Goal: Navigation & Orientation: Find specific page/section

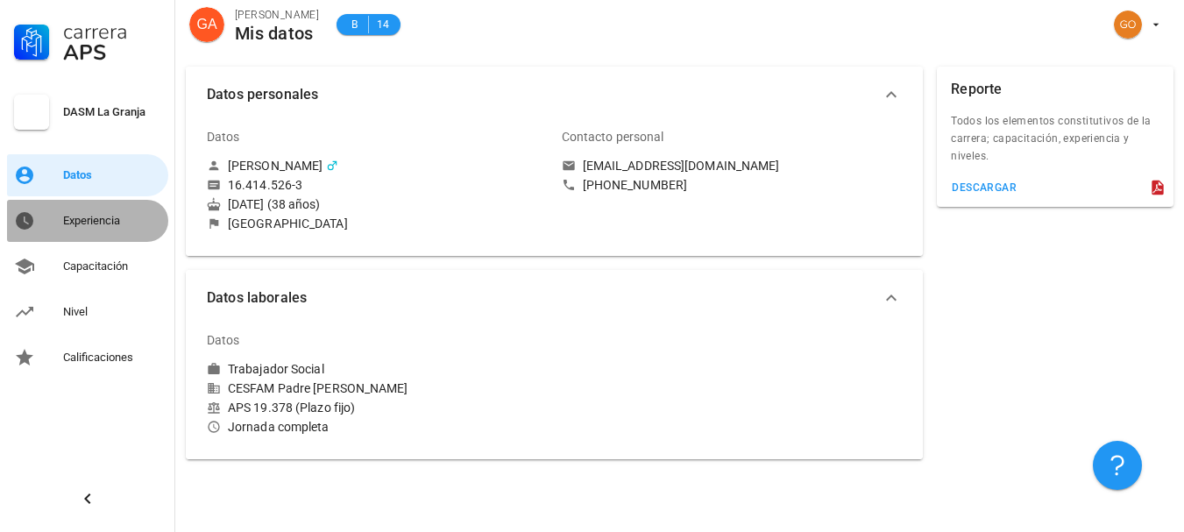
click at [117, 219] on div "Experiencia" at bounding box center [112, 221] width 98 height 14
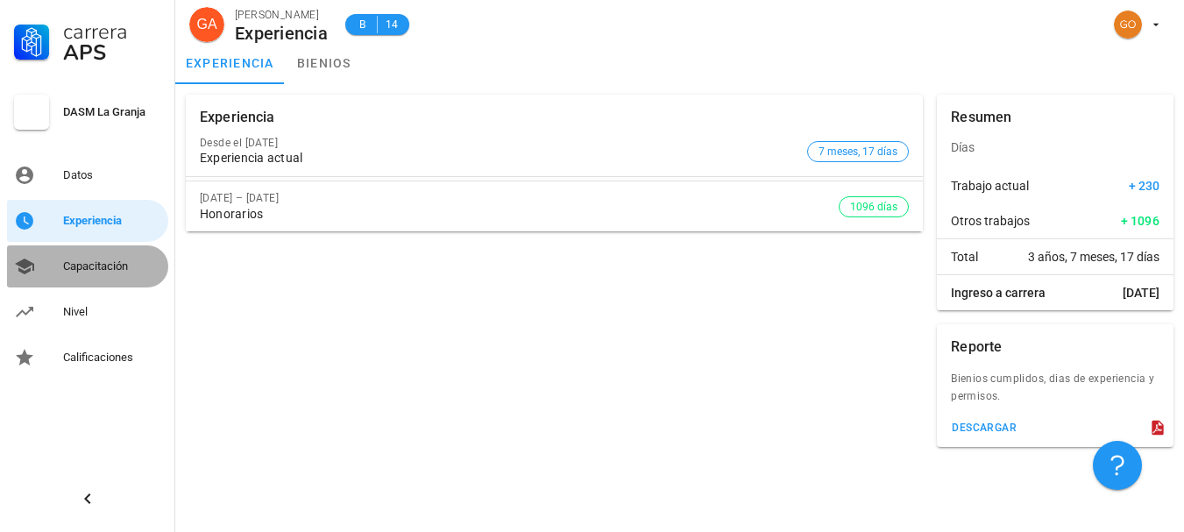
click at [117, 263] on div "Capacitación" at bounding box center [112, 266] width 98 height 14
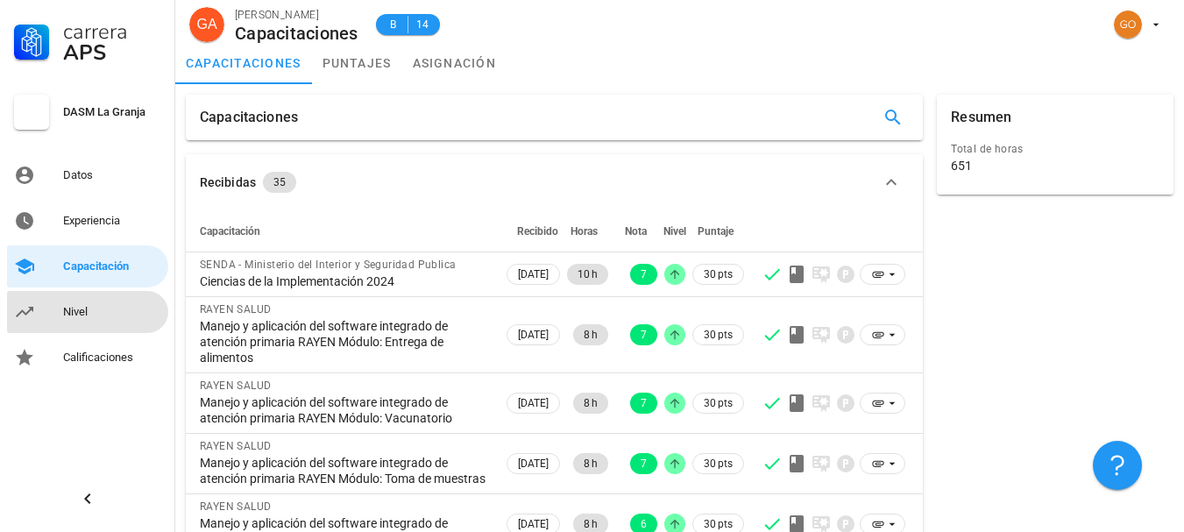
click at [110, 301] on div "Nivel" at bounding box center [112, 312] width 98 height 28
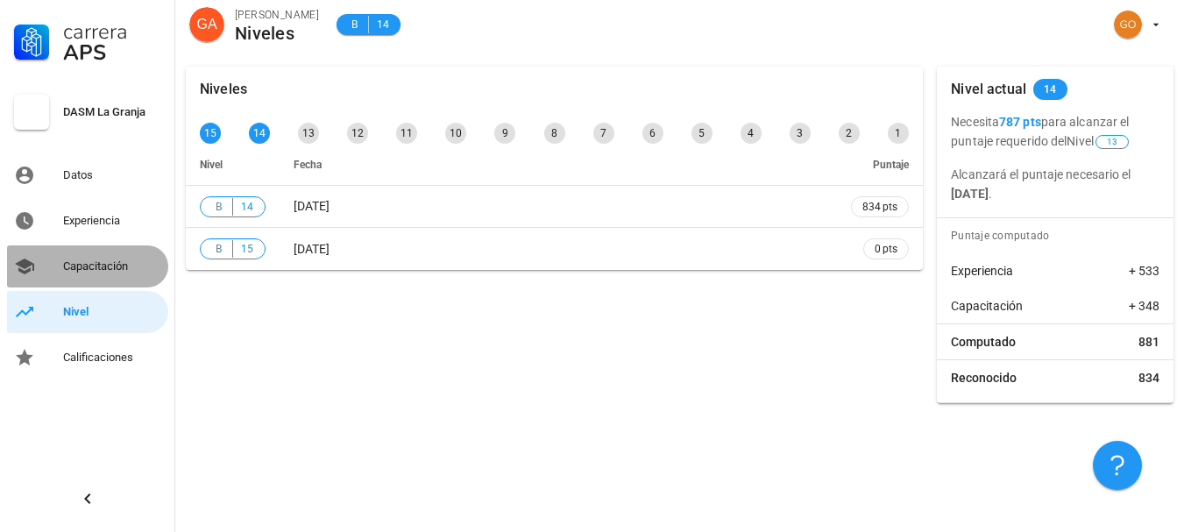
click at [108, 248] on link "Capacitación" at bounding box center [87, 266] width 161 height 42
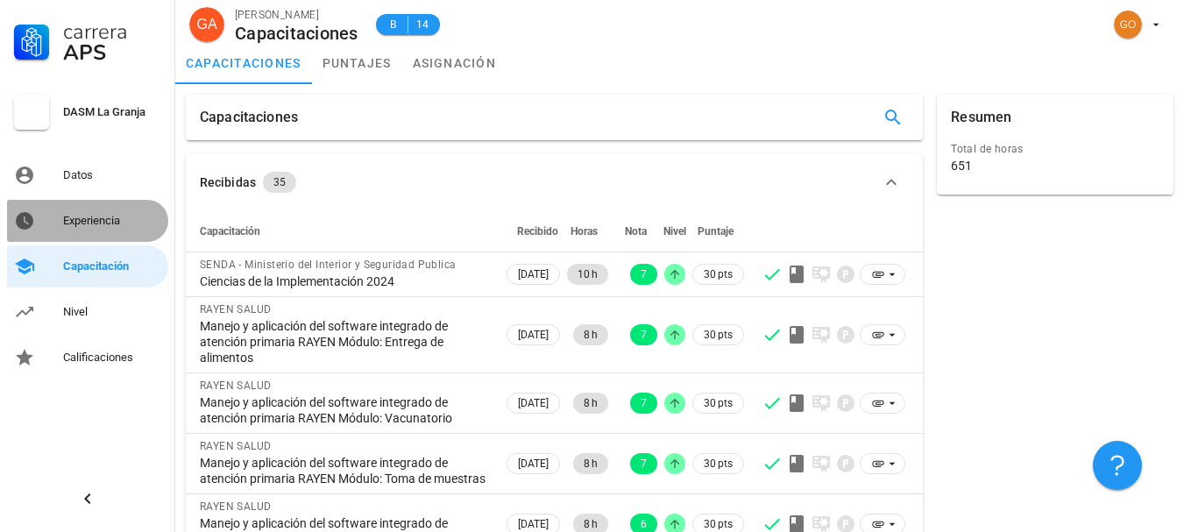
click at [108, 216] on div "Experiencia" at bounding box center [112, 221] width 98 height 14
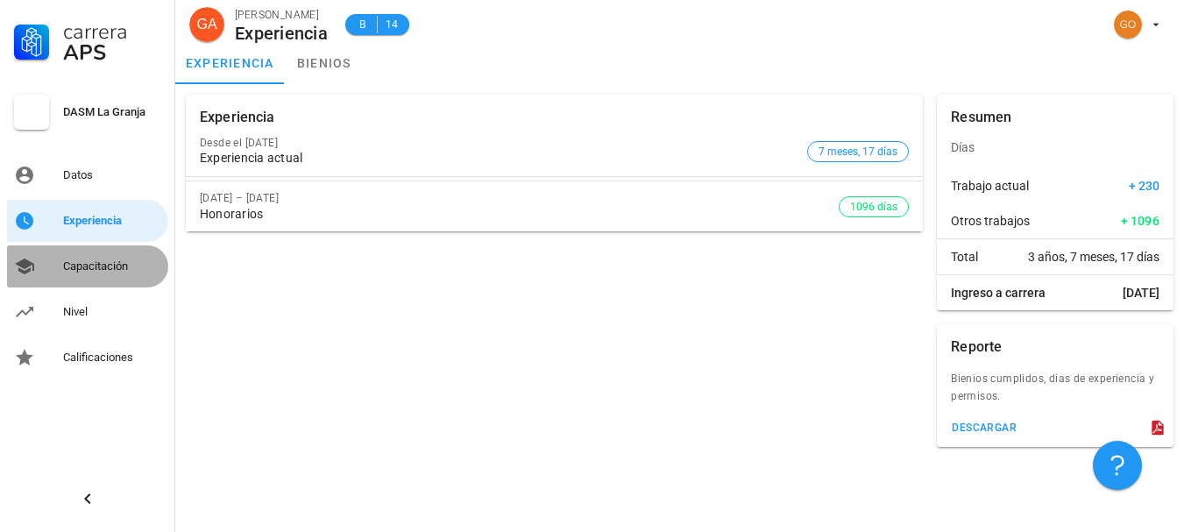
click at [92, 282] on link "Capacitación" at bounding box center [87, 266] width 161 height 42
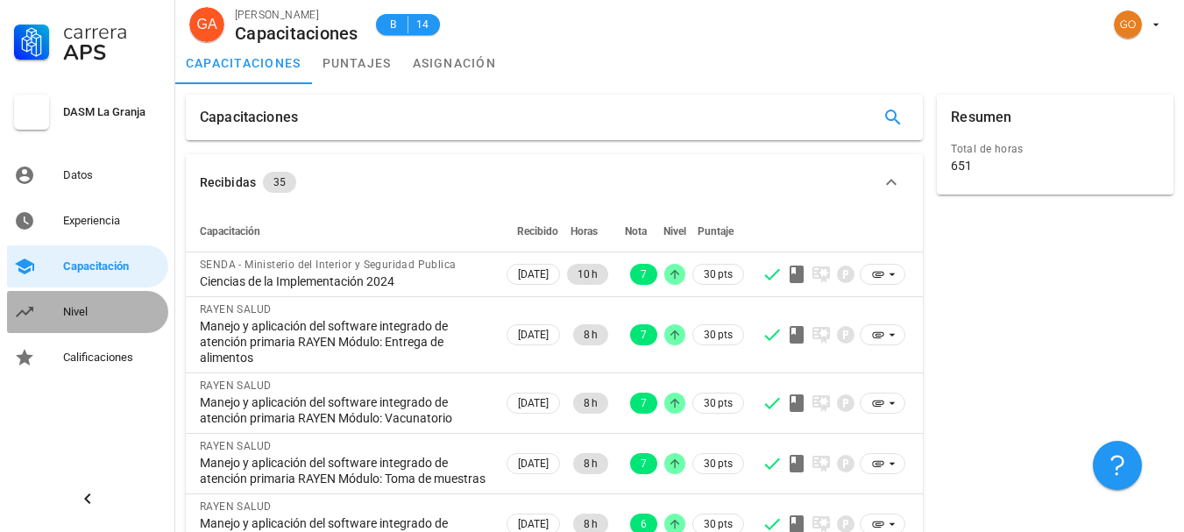
click at [84, 315] on div "Nivel" at bounding box center [112, 312] width 98 height 14
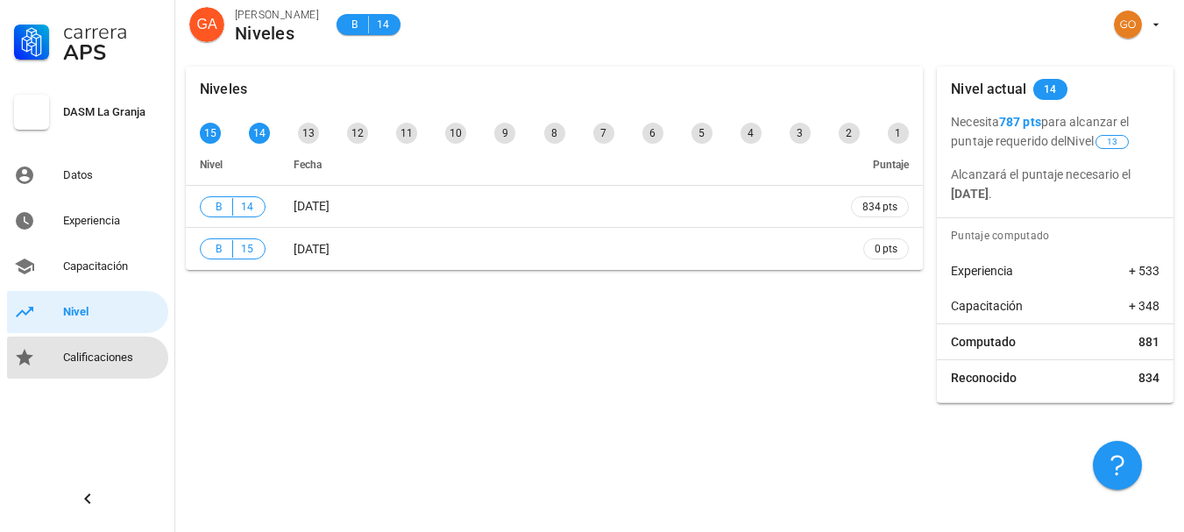
click at [92, 342] on link "Calificaciones" at bounding box center [87, 358] width 161 height 42
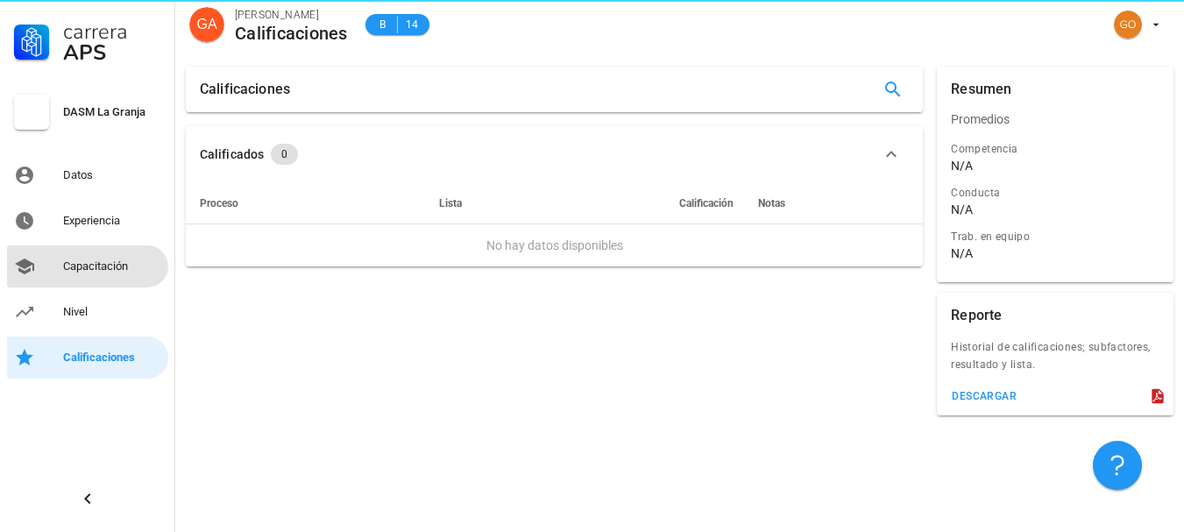
click at [105, 251] on link "Capacitación" at bounding box center [87, 266] width 161 height 42
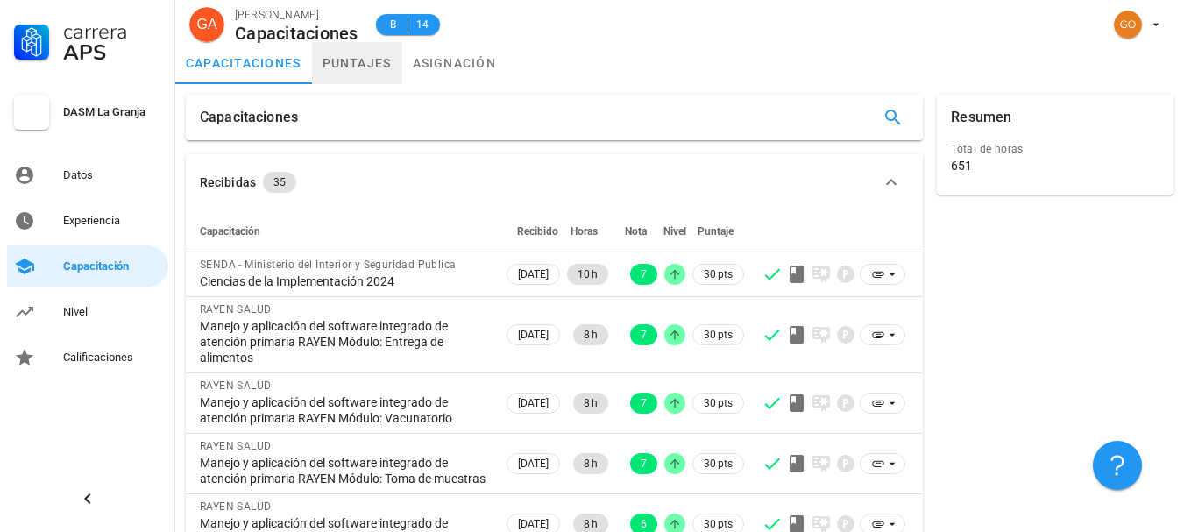
click at [359, 59] on link "puntajes" at bounding box center [357, 63] width 90 height 42
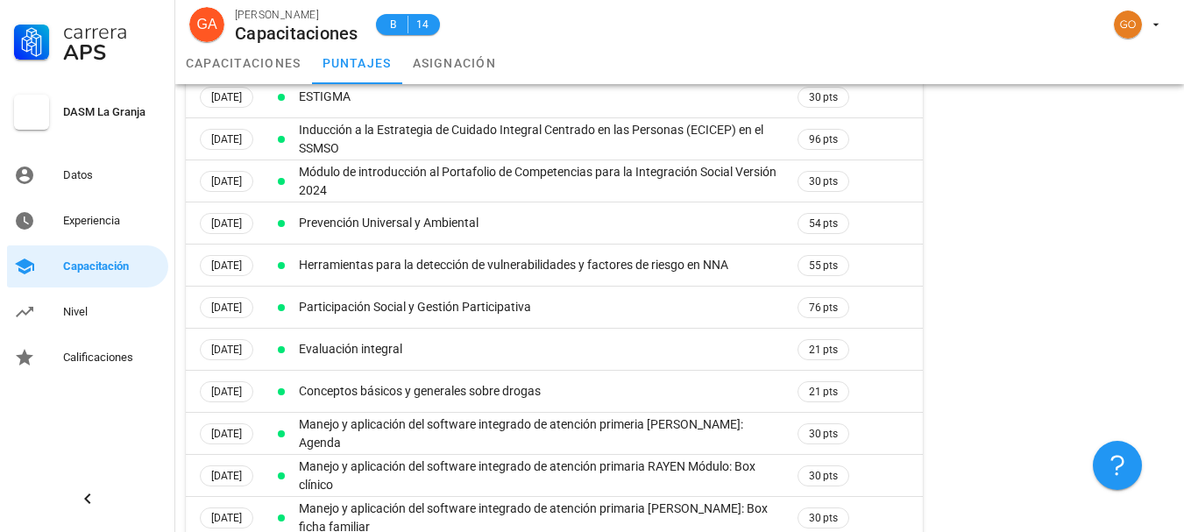
scroll to position [173, 0]
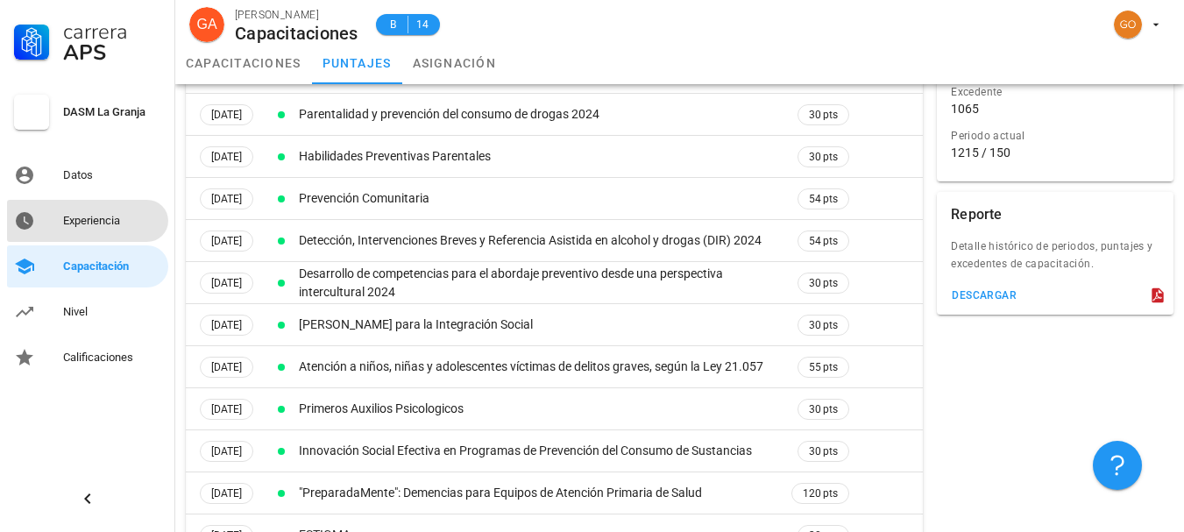
click at [77, 219] on div "Experiencia" at bounding box center [112, 221] width 98 height 14
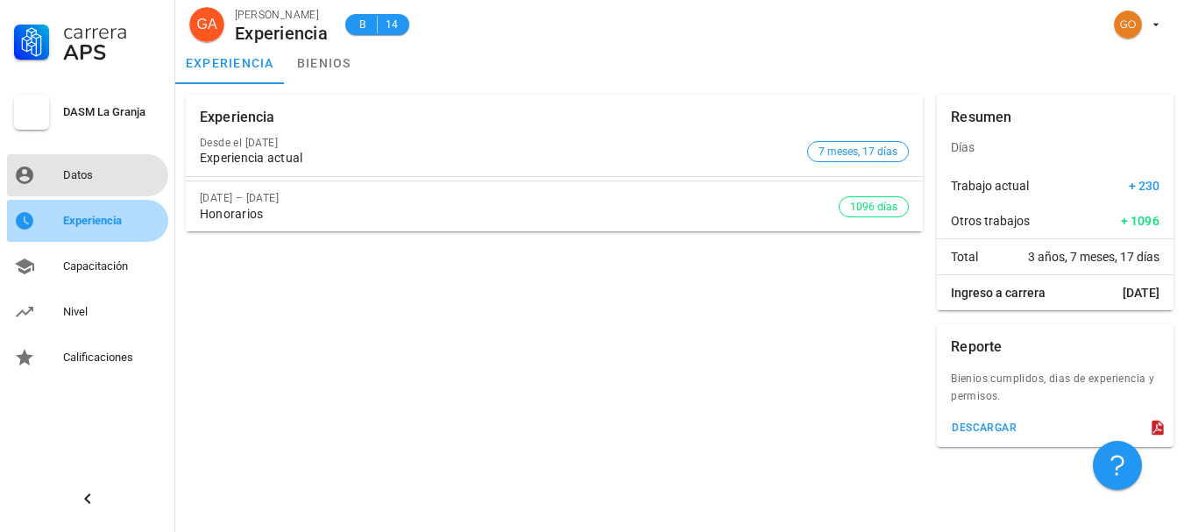
click at [89, 183] on div "Datos" at bounding box center [112, 175] width 98 height 28
